Goal: Information Seeking & Learning: Understand process/instructions

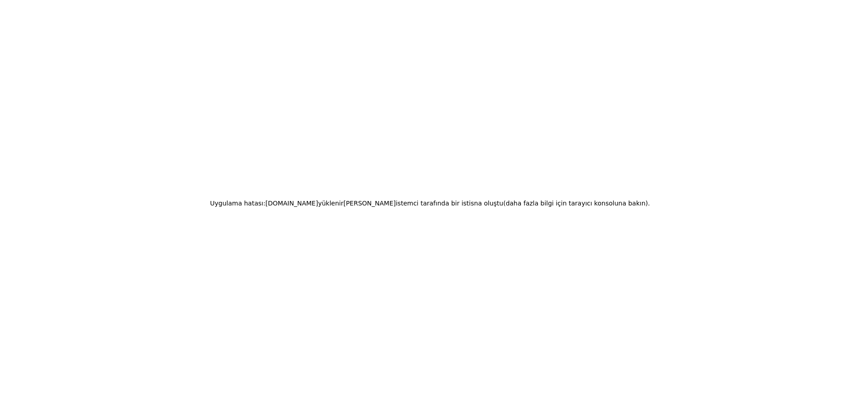
drag, startPoint x: 416, startPoint y: 137, endPoint x: 412, endPoint y: 145, distance: 8.7
click at [416, 138] on div "Uygulama hatası: [DOMAIN_NAME] yüklenirken istemci tarafında bir istisna oluştu…" at bounding box center [430, 203] width 860 height 406
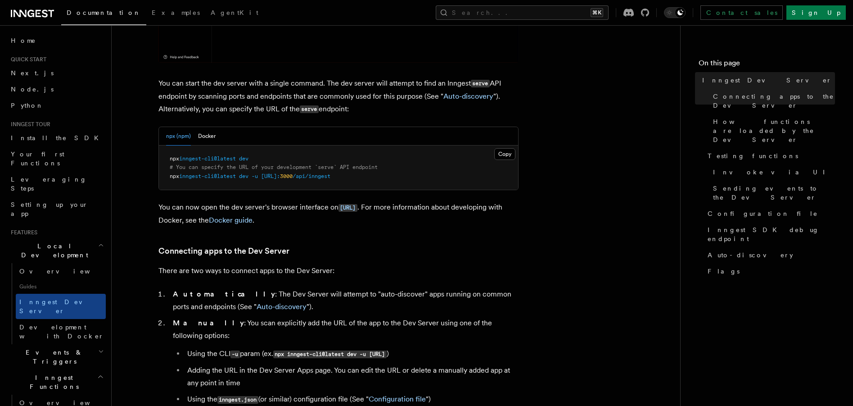
scroll to position [334, 0]
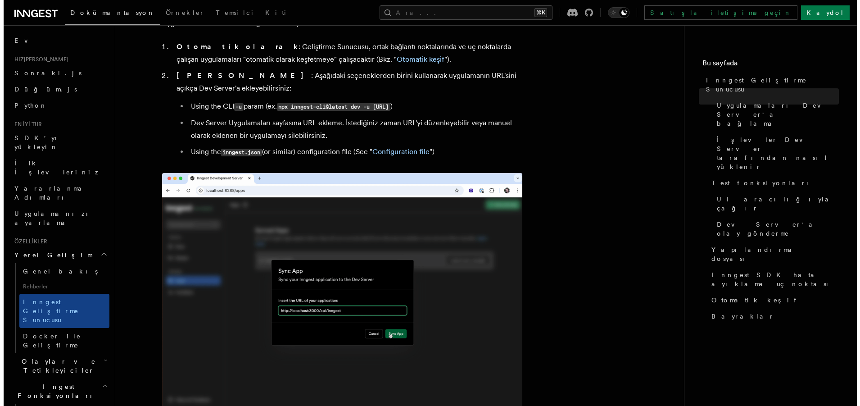
scroll to position [0, 0]
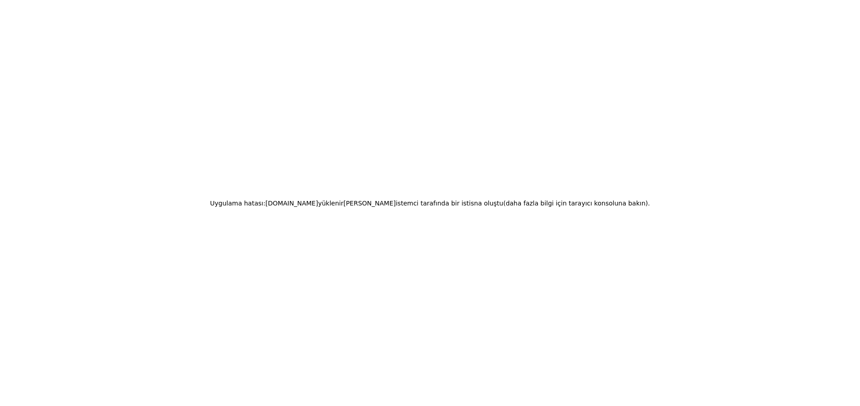
click at [464, 208] on h2 "Uygulama hatası: [DOMAIN_NAME] yüklenirken istemci tarafında bir istisna oluştu…" at bounding box center [430, 203] width 440 height 13
